Goal: Task Accomplishment & Management: Use online tool/utility

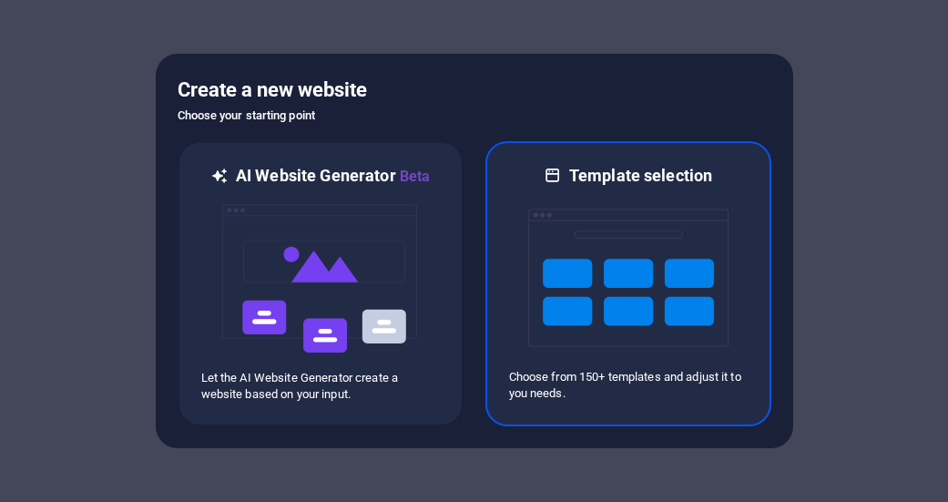
click at [564, 272] on img at bounding box center [628, 278] width 200 height 182
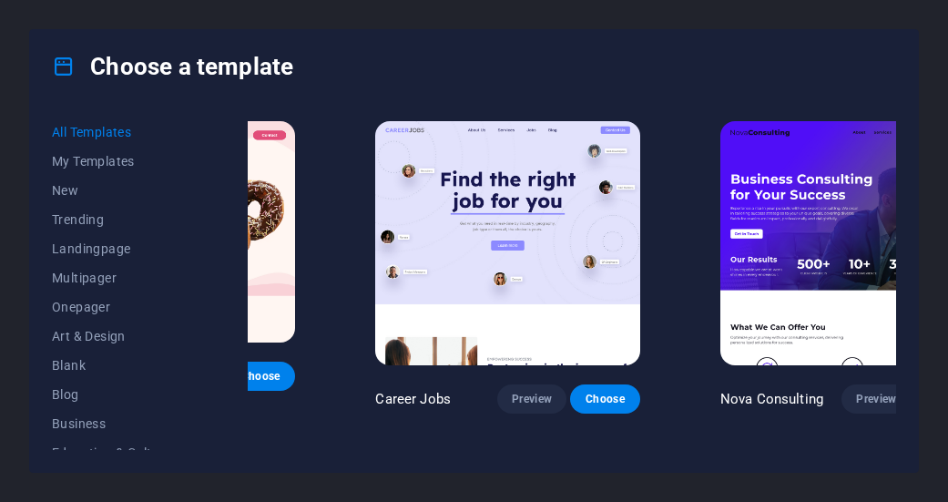
scroll to position [8, 196]
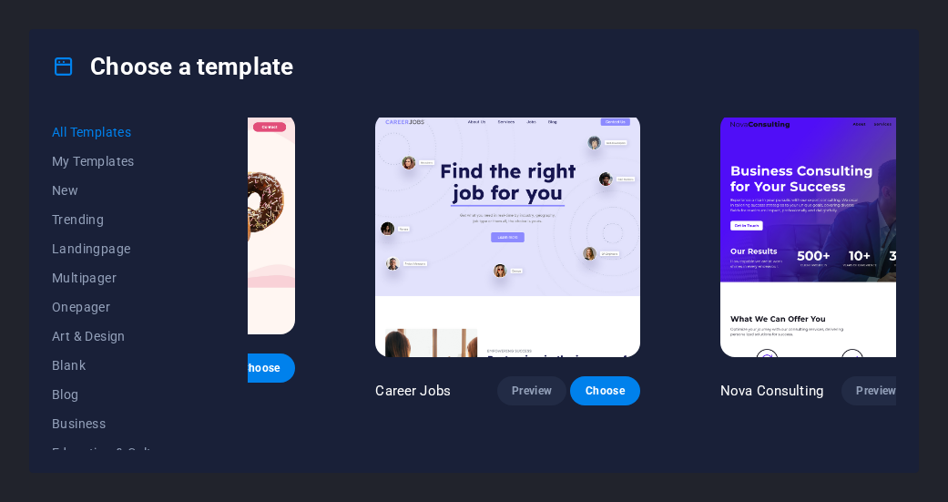
click at [930, 384] on span "Choose" at bounding box center [950, 391] width 40 height 15
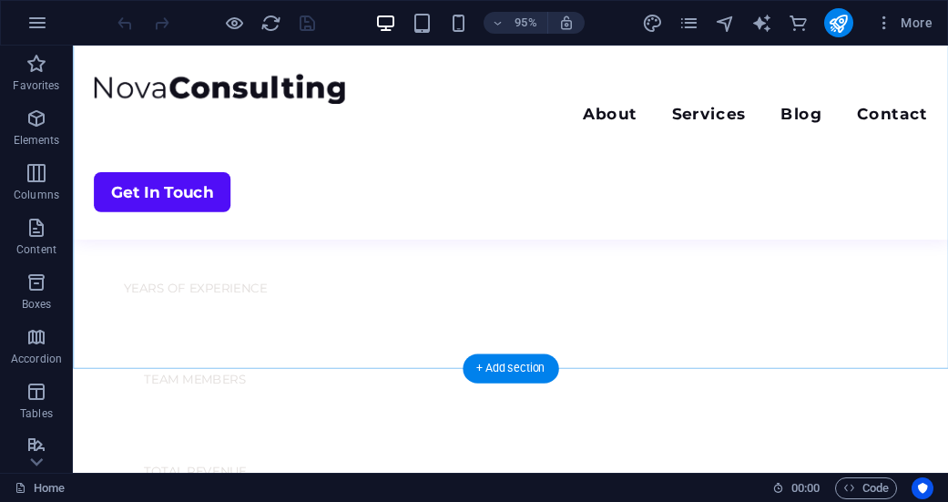
scroll to position [1381, 0]
click at [510, 367] on div "+ Add section" at bounding box center [511, 372] width 96 height 29
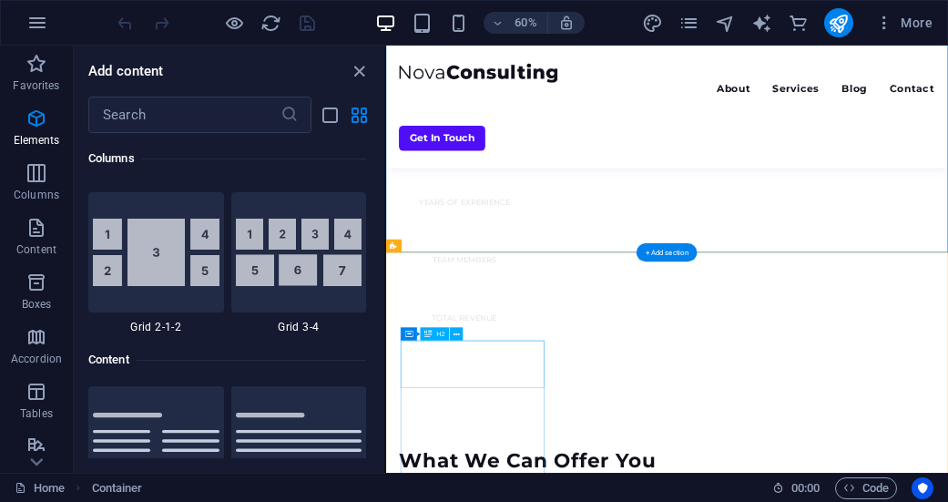
scroll to position [3188, 0]
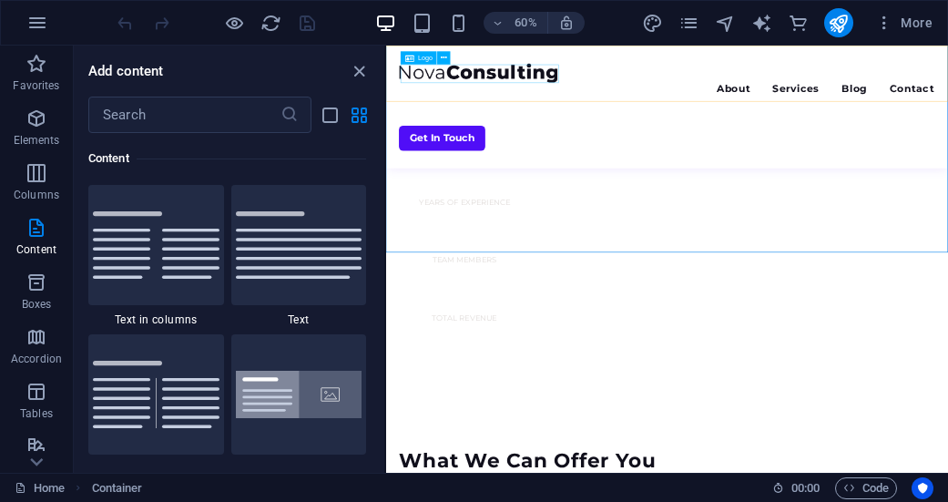
click at [494, 93] on div at bounding box center [854, 91] width 893 height 32
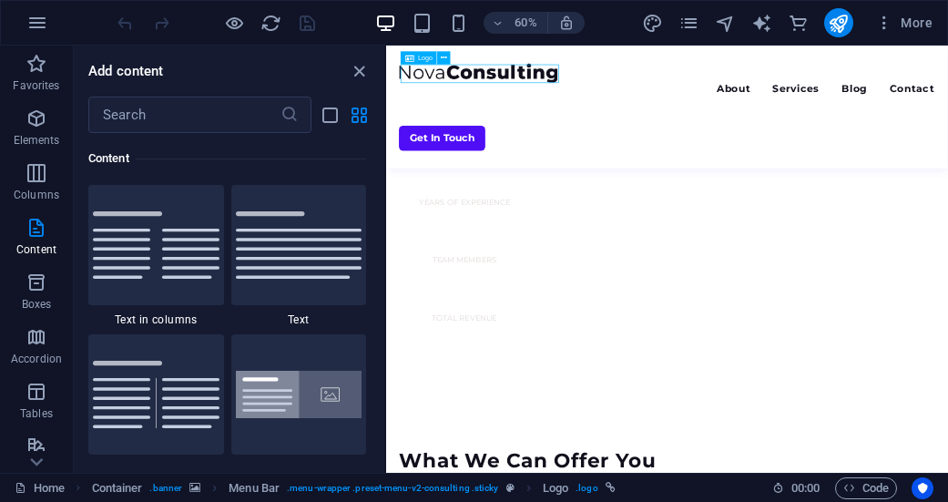
click at [494, 93] on div at bounding box center [854, 91] width 893 height 32
click at [488, 97] on div at bounding box center [854, 91] width 893 height 32
click at [446, 56] on icon at bounding box center [445, 58] width 6 height 12
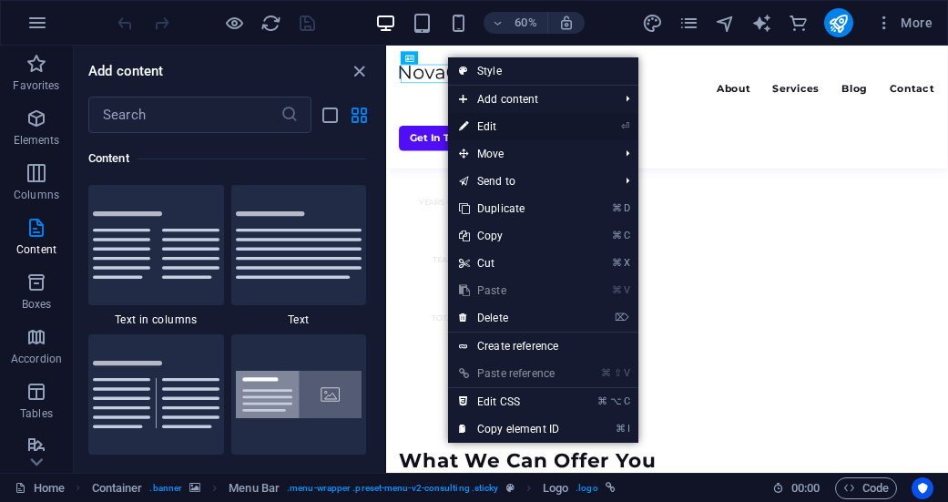
drag, startPoint x: 168, startPoint y: 133, endPoint x: 494, endPoint y: 125, distance: 326.3
click at [494, 125] on link "⏎ Edit" at bounding box center [509, 126] width 122 height 27
select select "px"
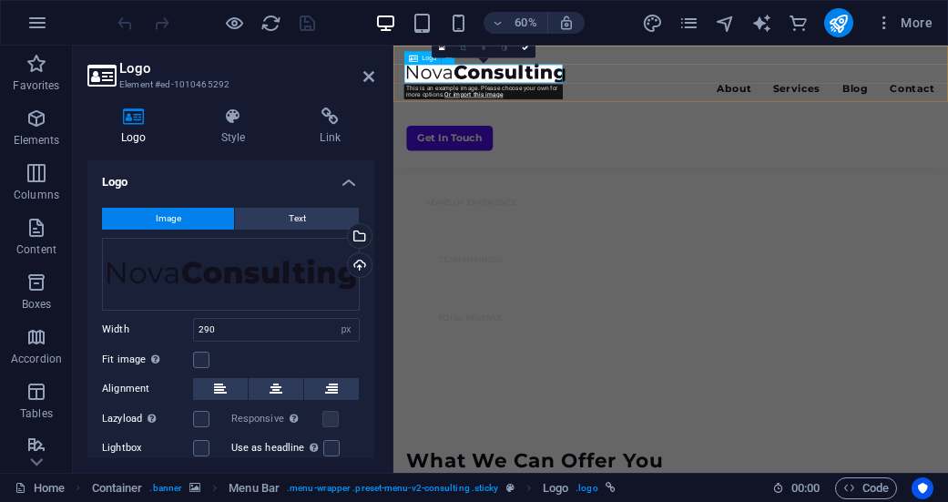
click at [487, 95] on div at bounding box center [855, 91] width 881 height 32
click at [486, 94] on div at bounding box center [855, 91] width 881 height 32
click at [486, 95] on div at bounding box center [855, 91] width 881 height 32
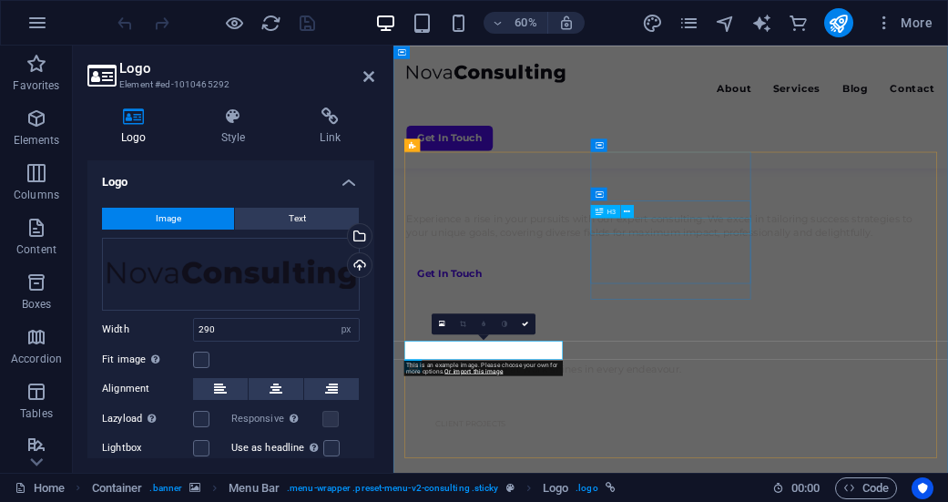
scroll to position [910, 0]
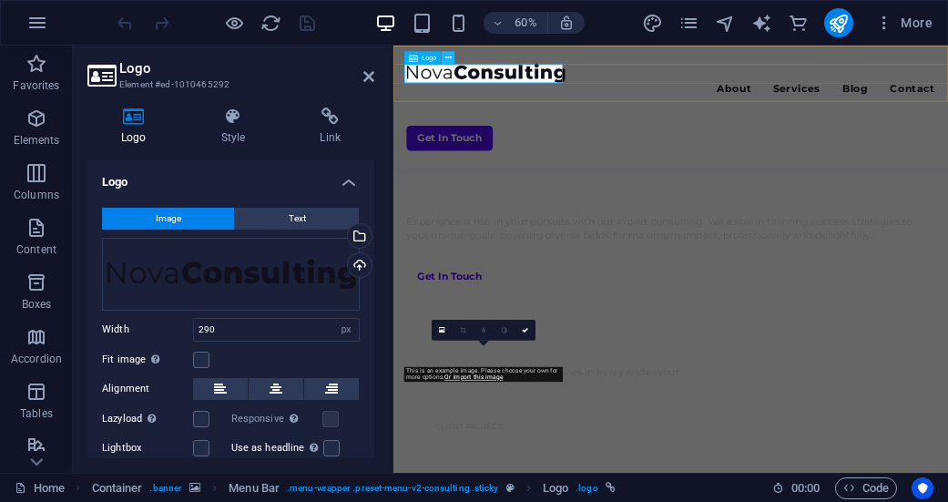
click at [448, 56] on icon at bounding box center [449, 58] width 6 height 12
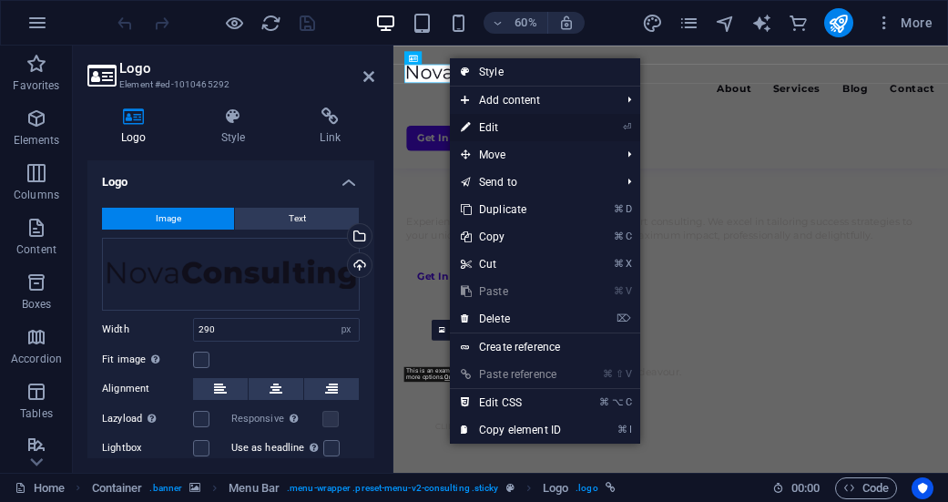
click at [488, 128] on link "⏎ Edit" at bounding box center [511, 127] width 122 height 27
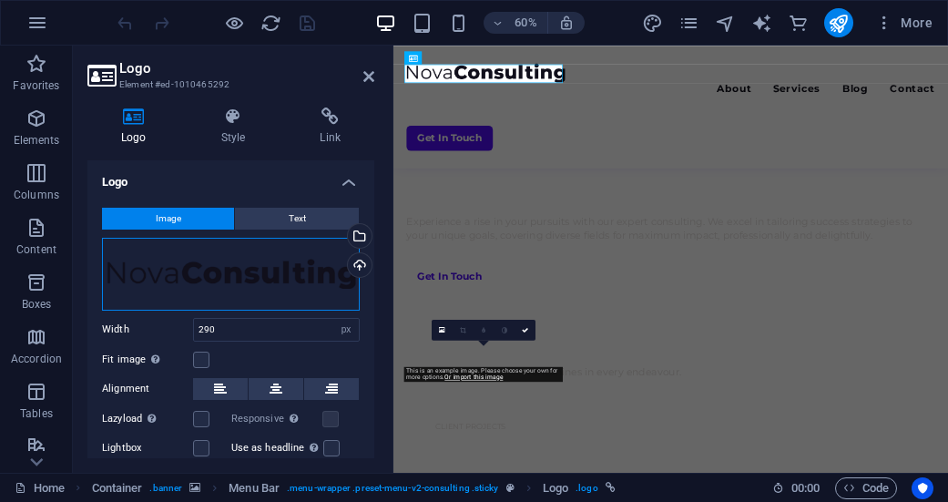
click at [167, 272] on div "Drag files here, click to choose files or select files from Files or our free s…" at bounding box center [231, 274] width 258 height 73
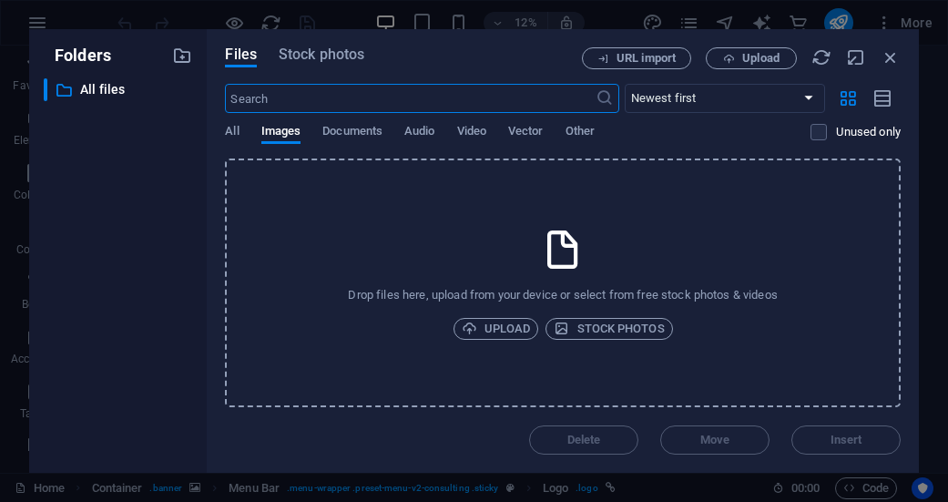
scroll to position [3591, 0]
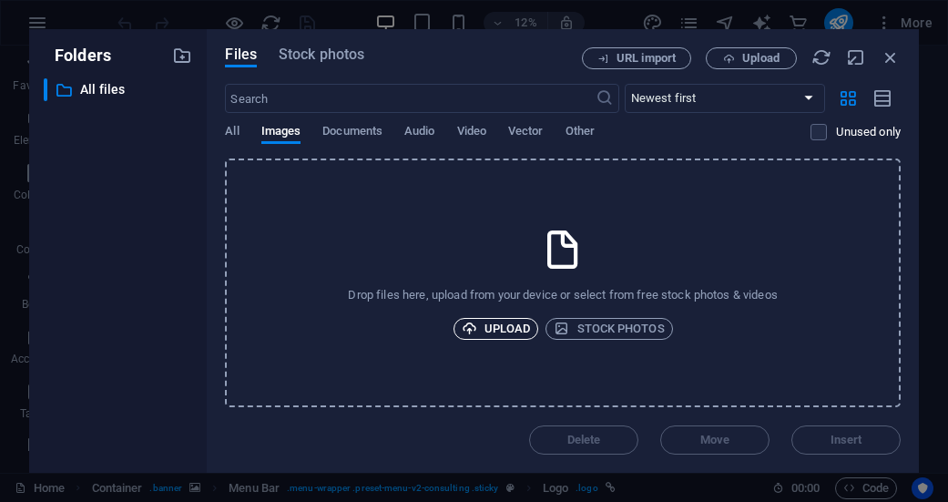
click at [519, 328] on span "Upload" at bounding box center [496, 329] width 69 height 22
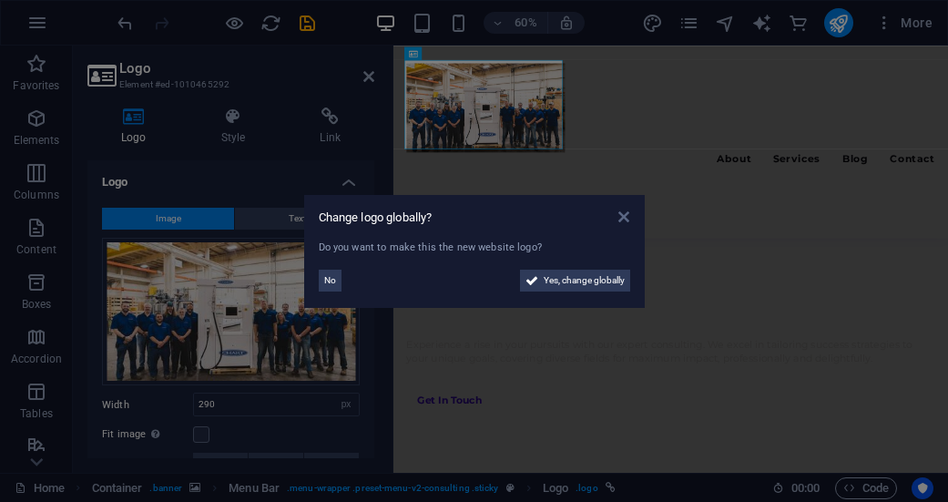
scroll to position [1013, 0]
click at [628, 217] on icon at bounding box center [624, 217] width 11 height 15
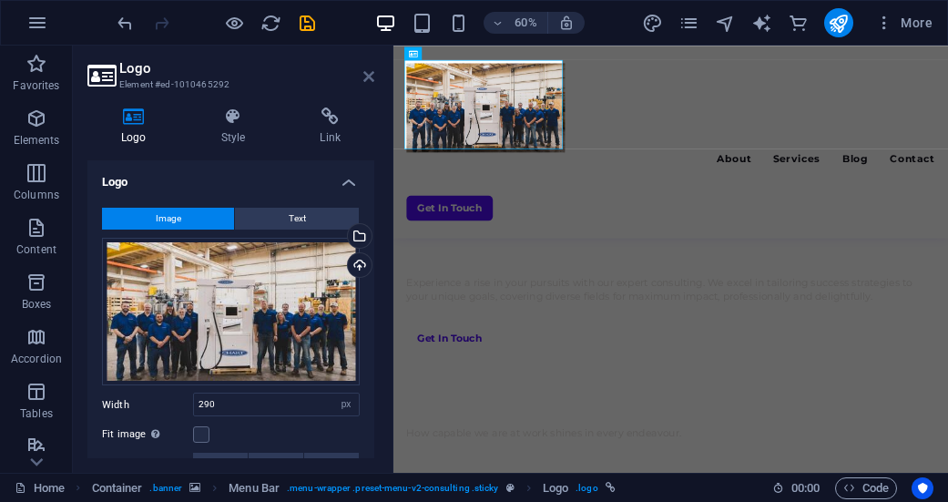
click at [369, 77] on icon at bounding box center [369, 76] width 11 height 15
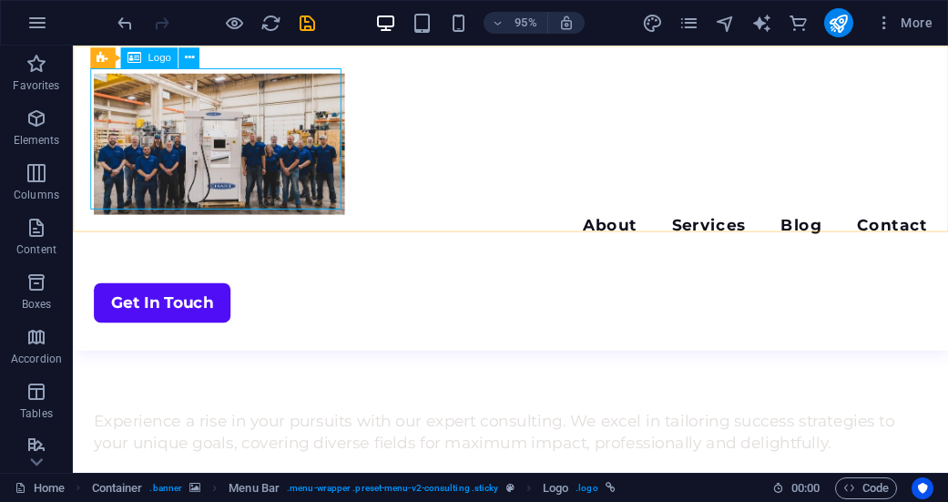
click at [250, 138] on div at bounding box center [534, 149] width 878 height 149
click at [192, 56] on icon at bounding box center [188, 57] width 9 height 18
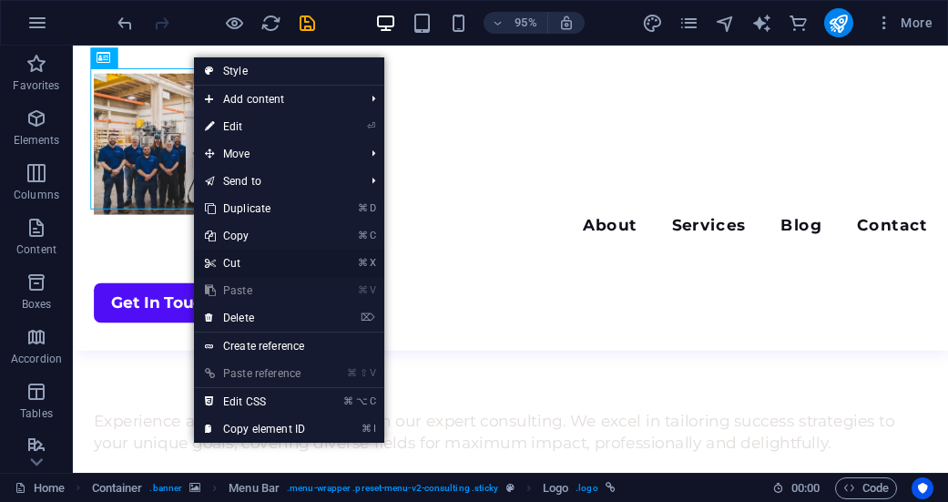
drag, startPoint x: 176, startPoint y: 228, endPoint x: 241, endPoint y: 261, distance: 72.9
click at [241, 261] on link "⌘ X Cut" at bounding box center [255, 263] width 122 height 27
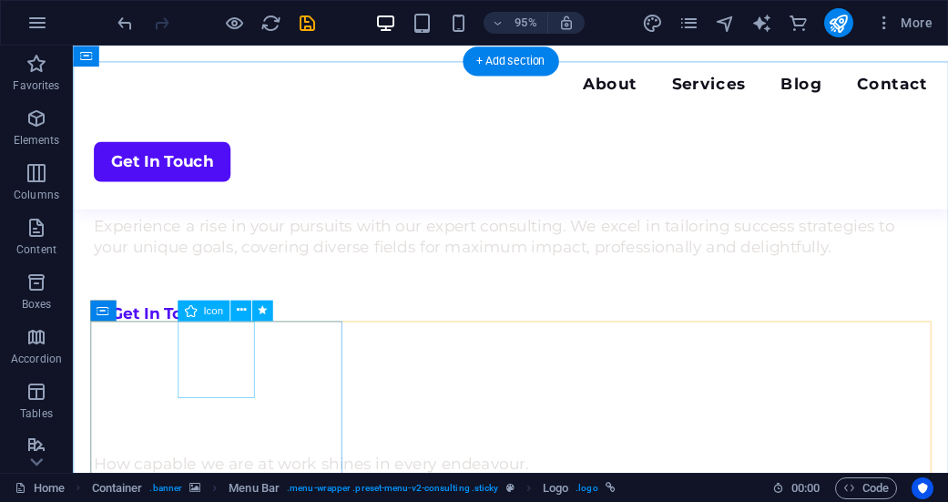
scroll to position [910, 0]
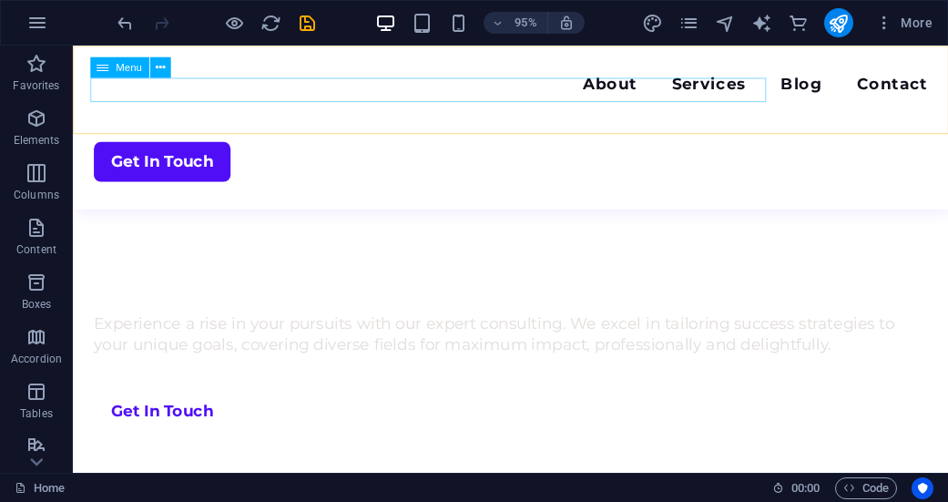
click at [200, 91] on nav "About Services Blog Contact" at bounding box center [534, 88] width 878 height 26
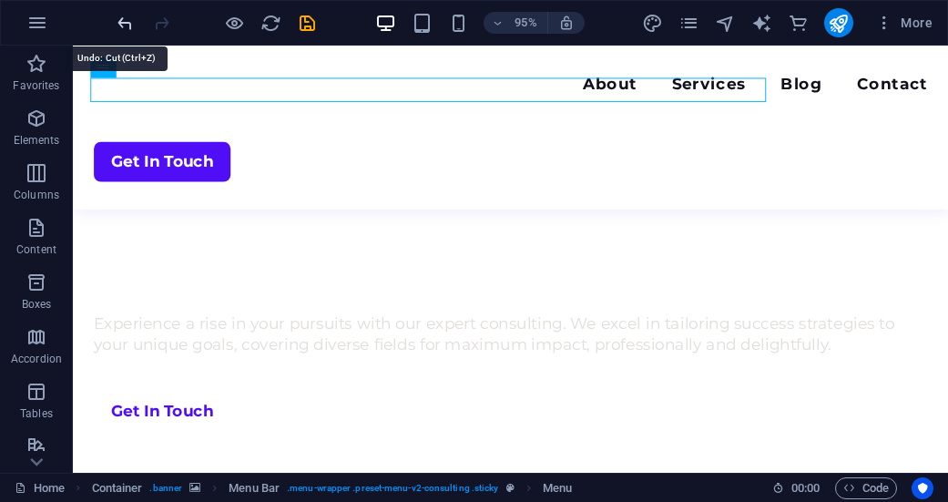
click at [124, 21] on icon "undo" at bounding box center [125, 23] width 21 height 21
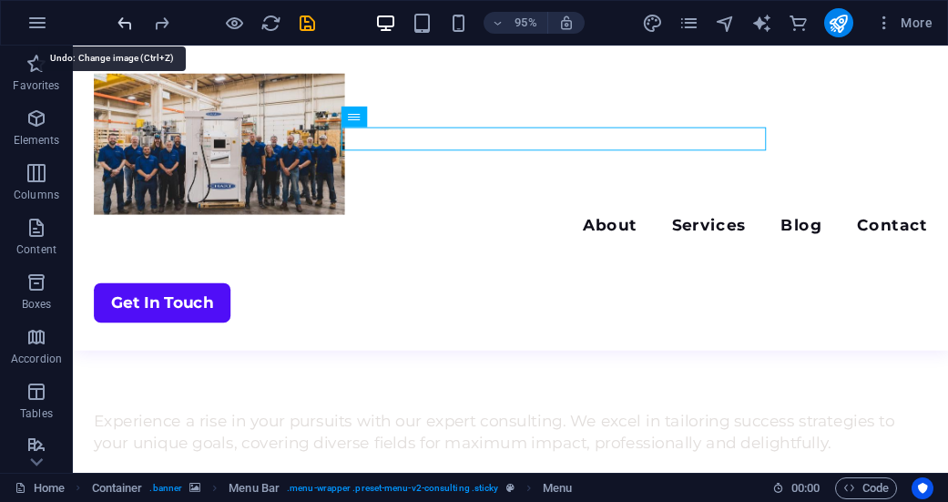
click at [124, 21] on icon "undo" at bounding box center [125, 23] width 21 height 21
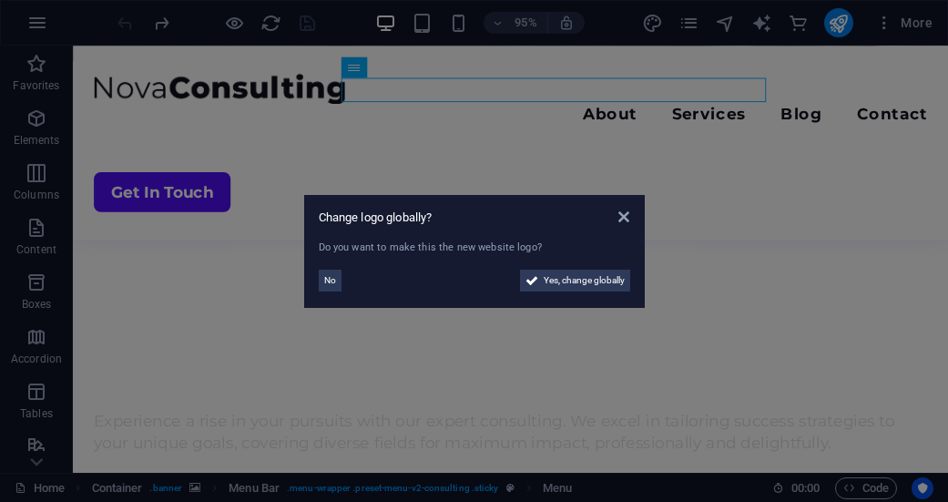
click at [124, 21] on aside "Change logo globally? Do you want to make this the new website logo? No Yes, ch…" at bounding box center [474, 251] width 948 height 502
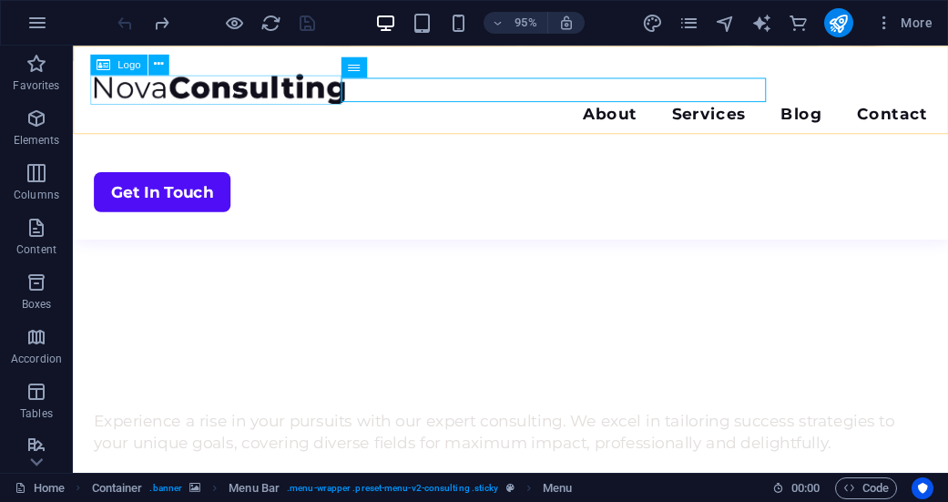
click at [189, 99] on div at bounding box center [534, 91] width 878 height 32
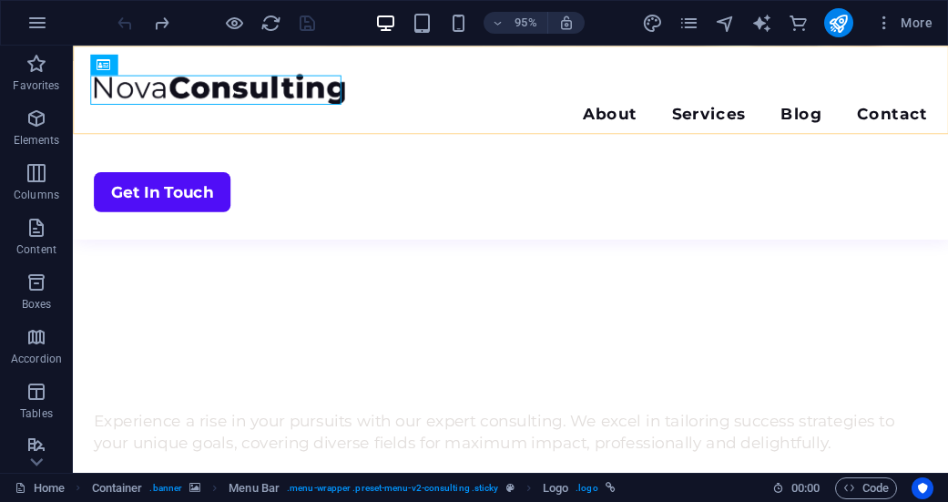
click at [161, 66] on div "Menu About Services Blog Contact Get In Touch" at bounding box center [534, 148] width 922 height 204
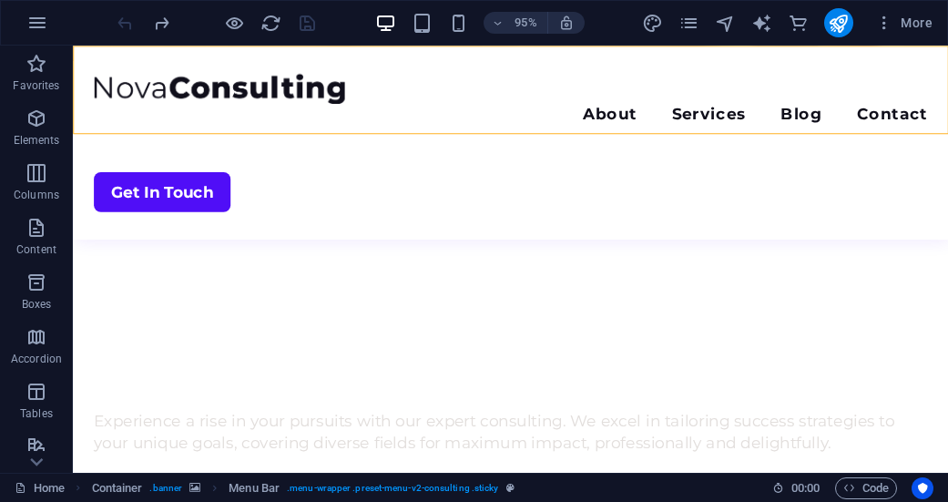
click at [161, 66] on div "Menu About Services Blog Contact Get In Touch" at bounding box center [534, 148] width 922 height 204
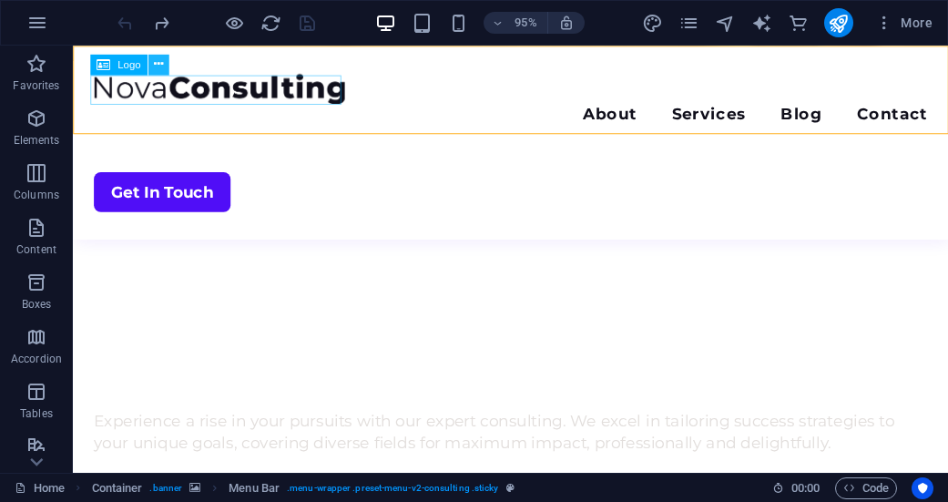
click at [159, 67] on icon at bounding box center [158, 65] width 9 height 18
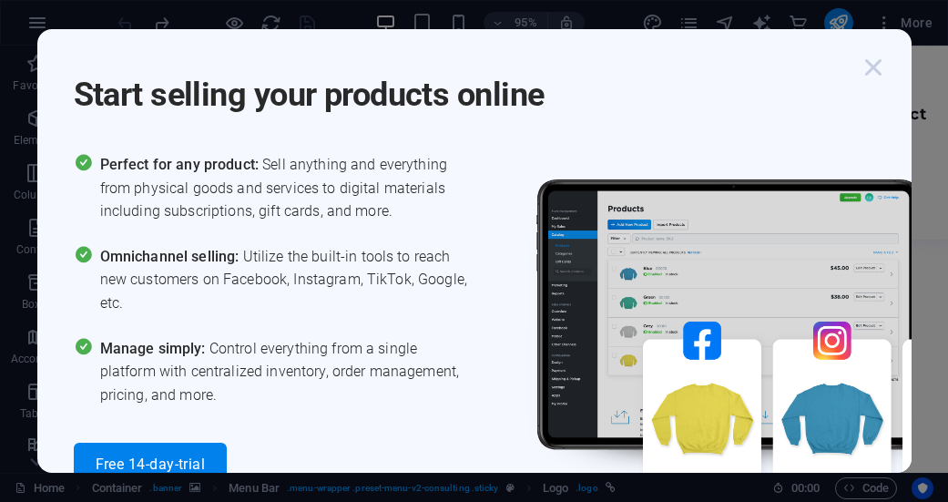
click at [877, 64] on icon "button" at bounding box center [873, 67] width 33 height 33
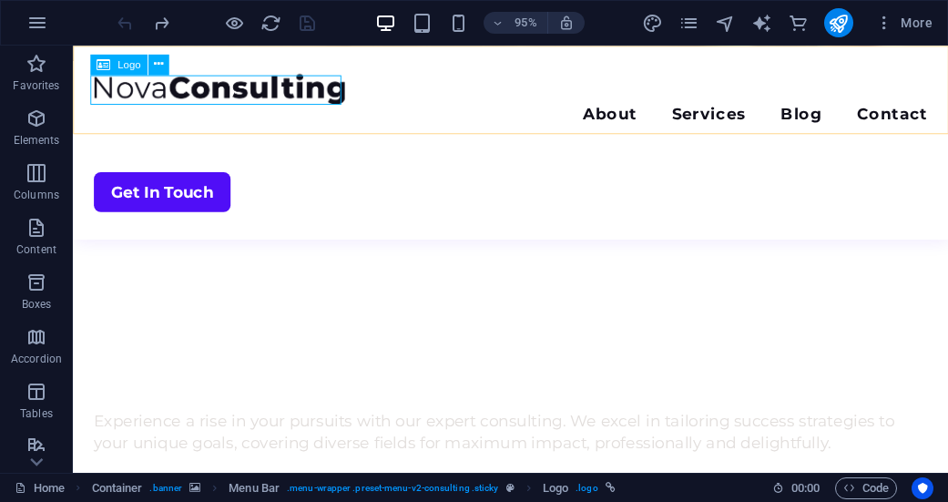
click at [279, 95] on div at bounding box center [534, 91] width 878 height 32
click at [280, 95] on div at bounding box center [534, 91] width 878 height 32
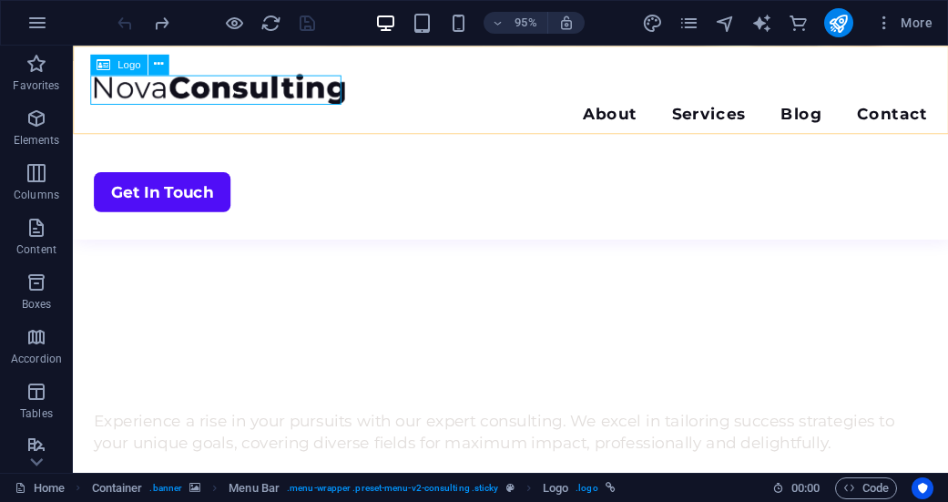
click at [280, 95] on div at bounding box center [534, 91] width 878 height 32
click at [160, 65] on icon at bounding box center [158, 65] width 9 height 18
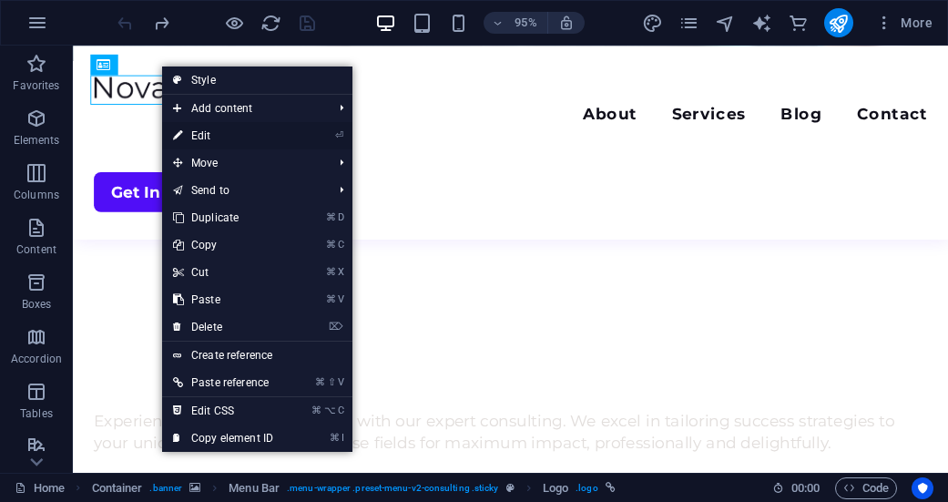
click at [205, 136] on link "⏎ Edit" at bounding box center [223, 135] width 122 height 27
select select "px"
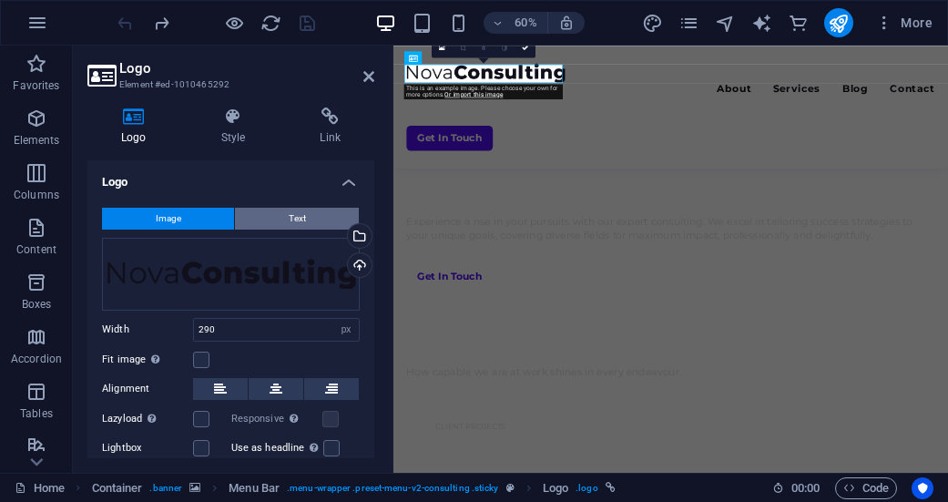
click at [300, 220] on span "Text" at bounding box center [297, 219] width 17 height 22
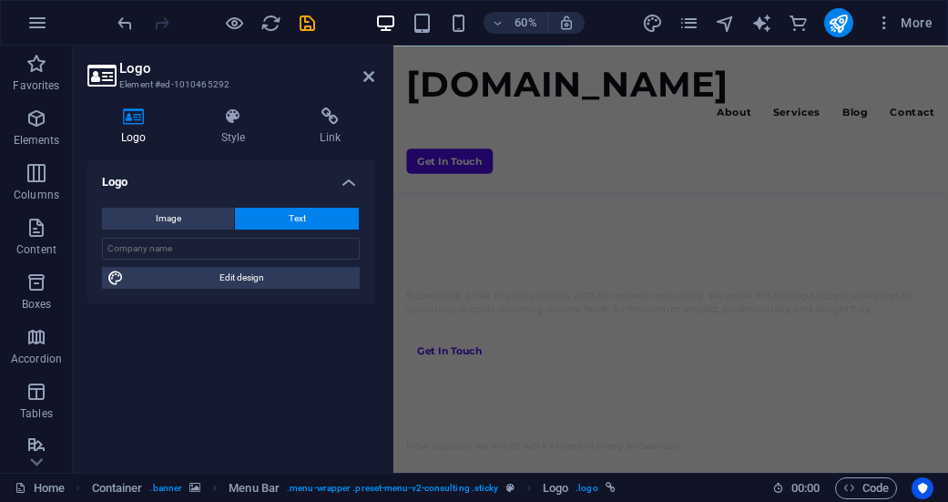
scroll to position [972, 0]
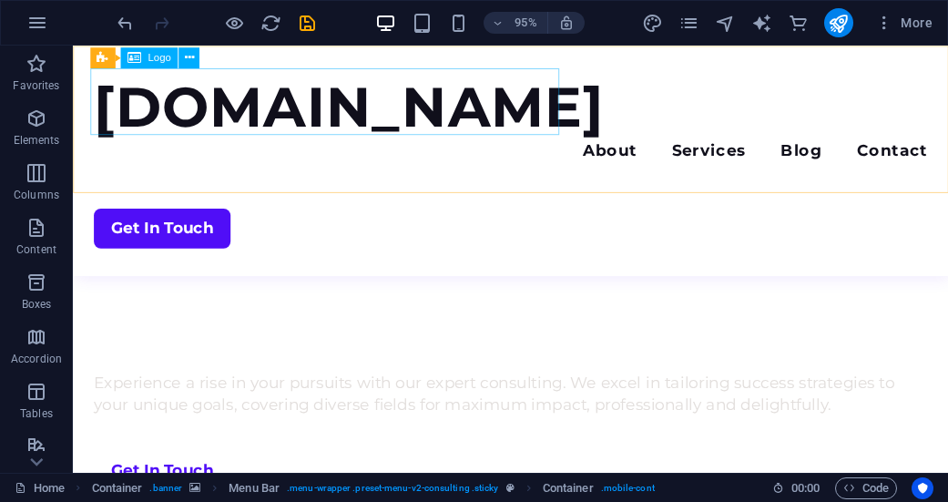
click at [331, 113] on div "[DOMAIN_NAME]" at bounding box center [534, 110] width 878 height 70
click at [190, 53] on icon at bounding box center [188, 57] width 9 height 18
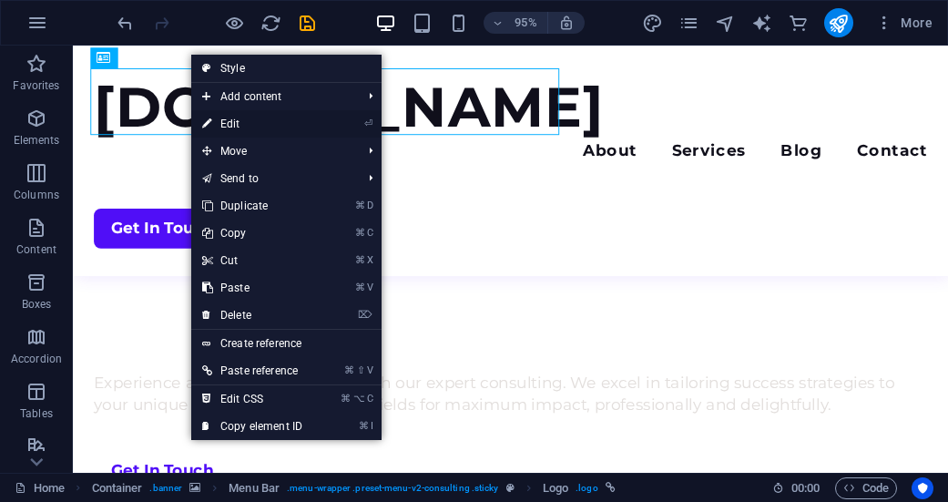
click at [240, 124] on link "⏎ Edit" at bounding box center [252, 123] width 122 height 27
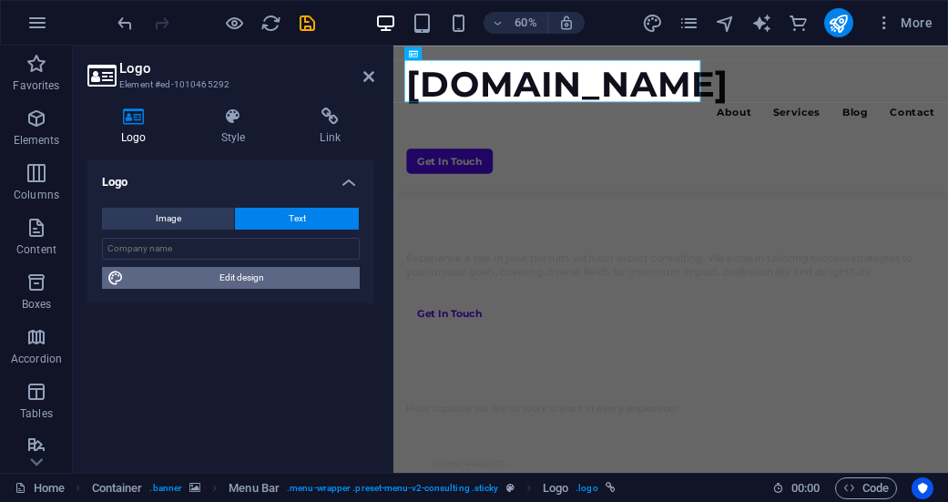
click at [255, 278] on span "Edit design" at bounding box center [241, 278] width 225 height 22
select select "px"
select select "700"
select select "px"
select select "rem"
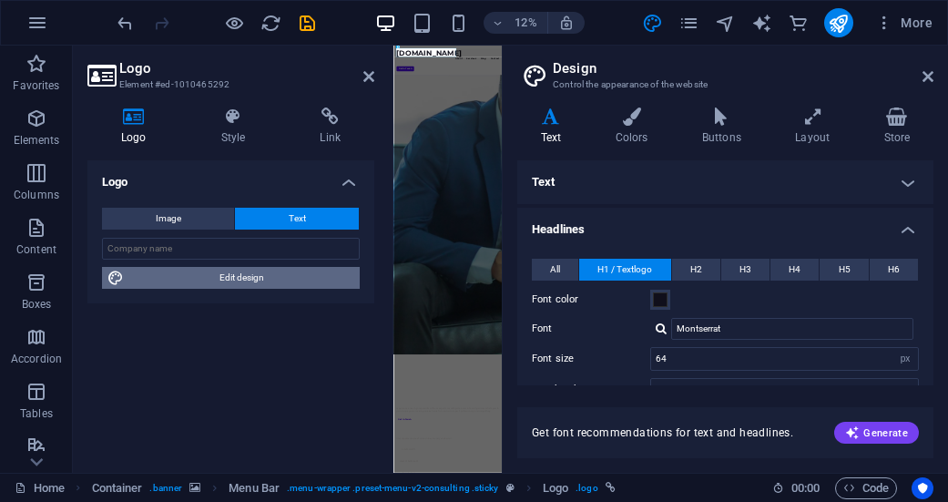
scroll to position [3591, 0]
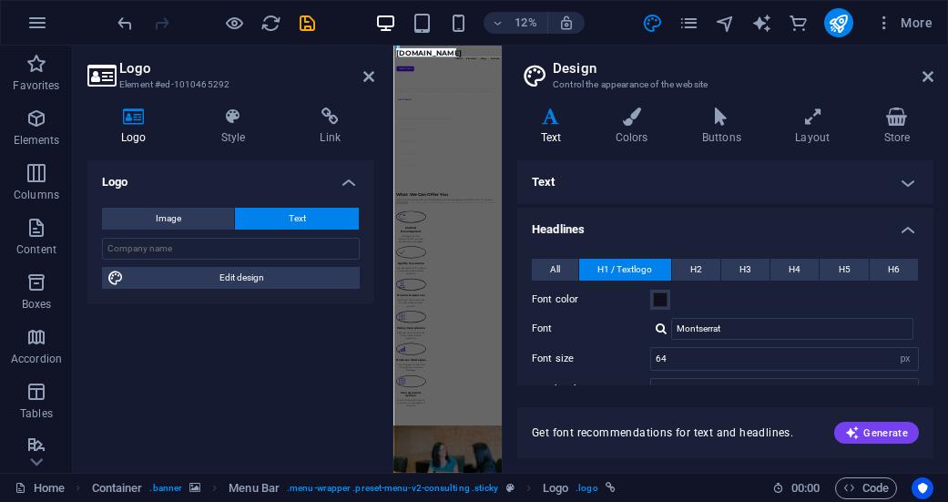
click at [636, 186] on h4 "Text" at bounding box center [725, 182] width 416 height 44
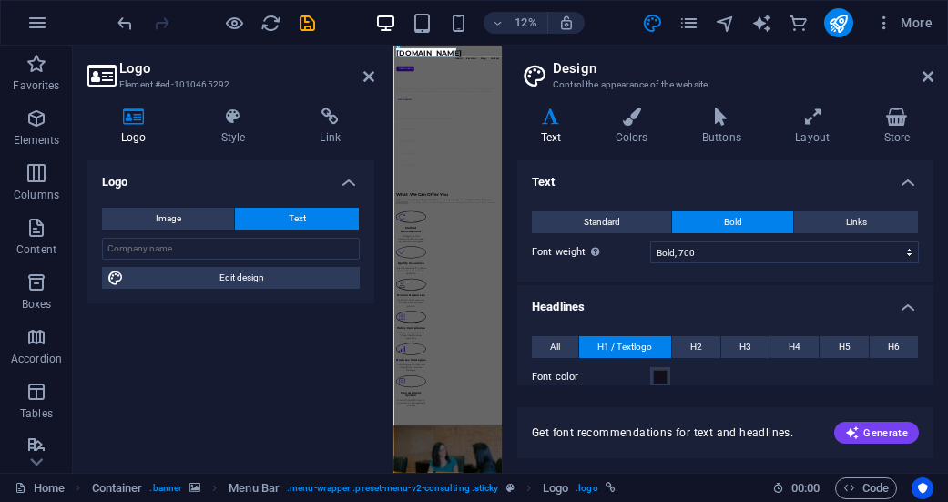
click at [737, 224] on span "Bold" at bounding box center [733, 222] width 18 height 22
click at [241, 250] on input "text" at bounding box center [231, 249] width 258 height 22
type input "YOSHINE HELICOPTERS"
click at [881, 431] on span "Generate" at bounding box center [876, 432] width 63 height 15
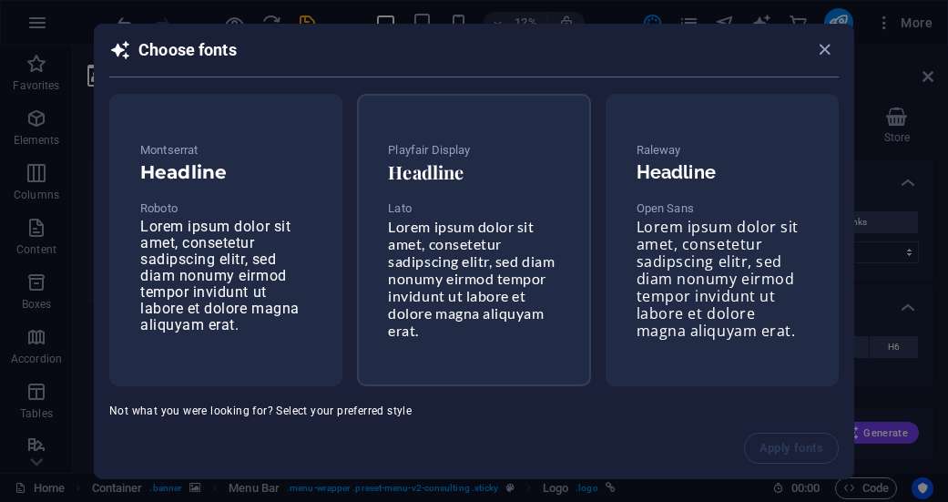
click at [454, 170] on h6 "Headline" at bounding box center [473, 172] width 171 height 22
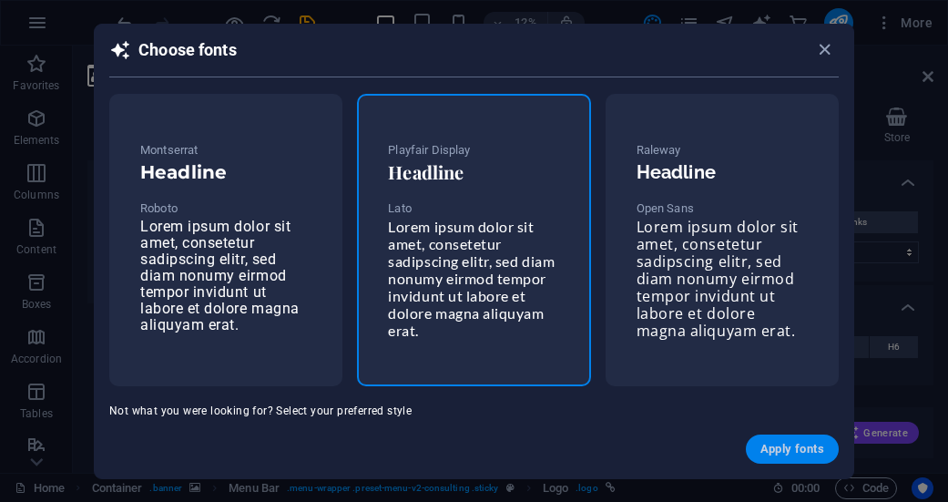
click at [804, 454] on span "Apply fonts" at bounding box center [793, 449] width 64 height 15
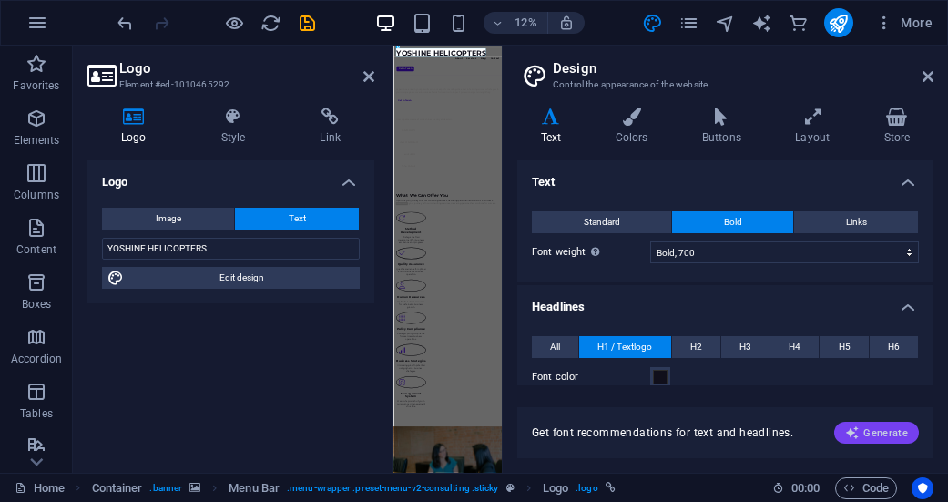
type input "Playfair Display"
type input "36"
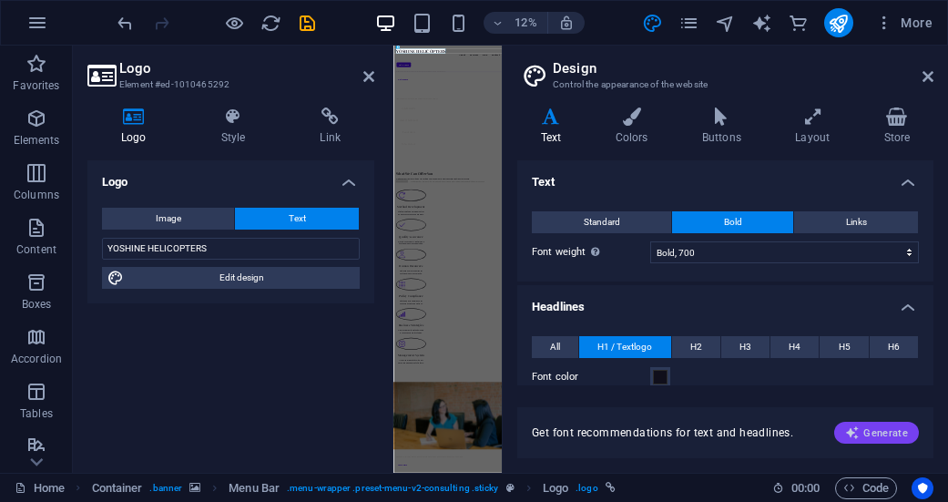
click at [886, 431] on span "Generate" at bounding box center [876, 432] width 63 height 15
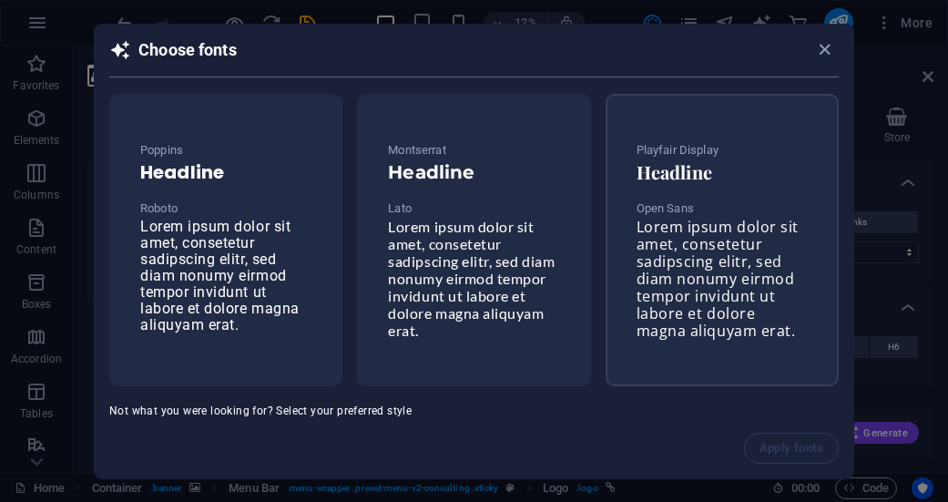
click at [706, 177] on h6 "Headline" at bounding box center [722, 172] width 171 height 22
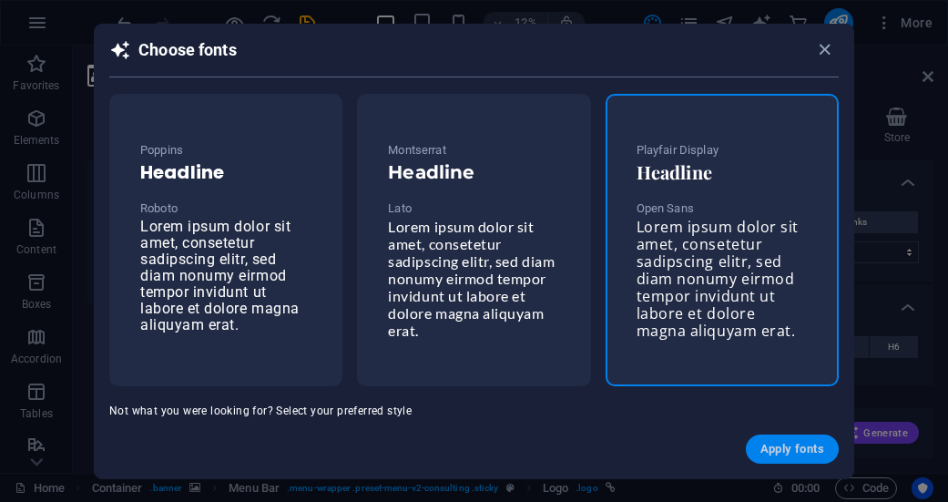
click at [789, 449] on span "Apply fonts" at bounding box center [793, 449] width 64 height 15
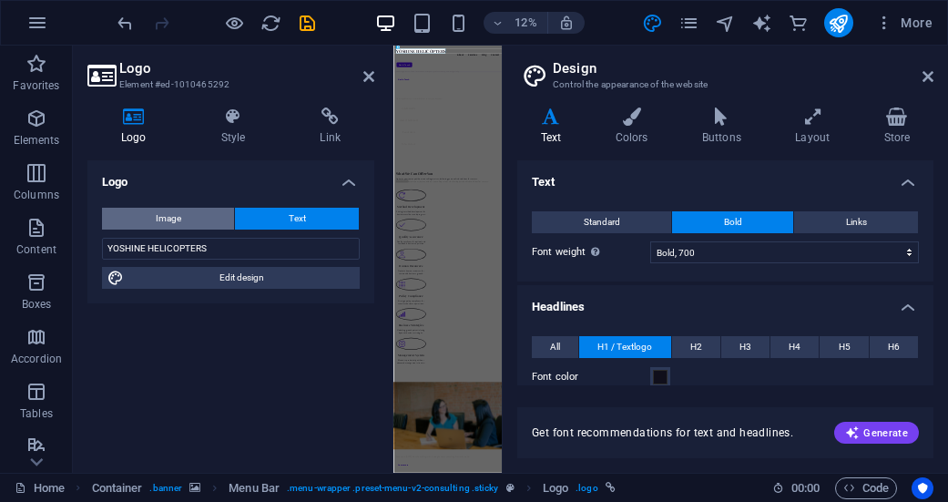
click at [181, 220] on span "Image" at bounding box center [169, 219] width 26 height 22
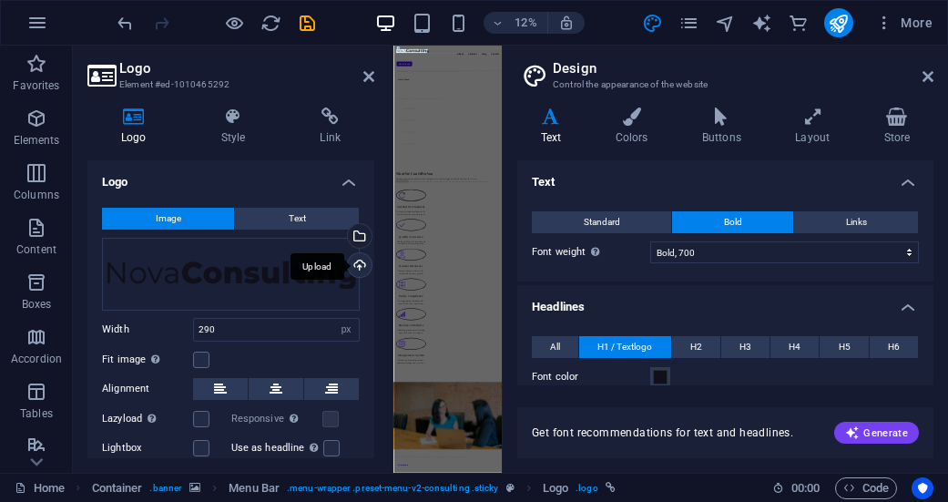
click at [356, 261] on div "Upload" at bounding box center [357, 266] width 27 height 27
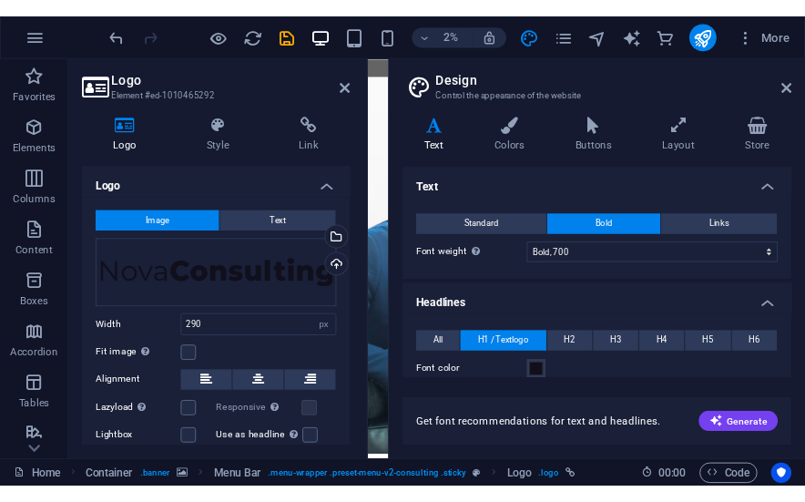
scroll to position [0, 0]
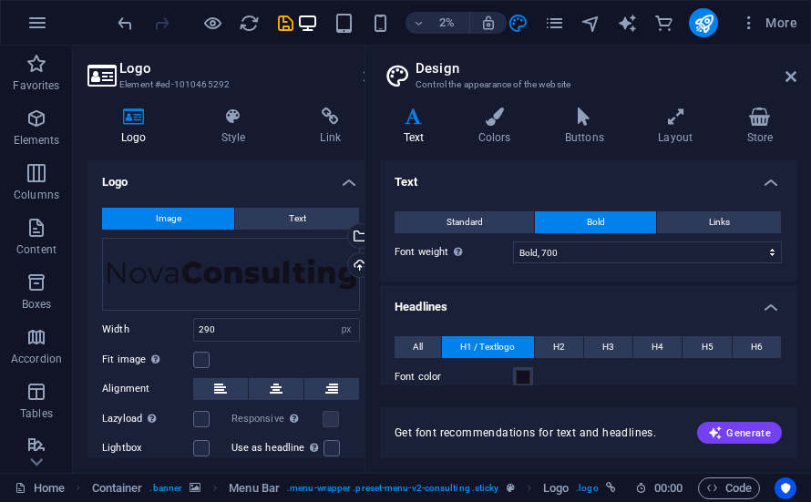
type input "190"
type input "23"
